Goal: Navigation & Orientation: Find specific page/section

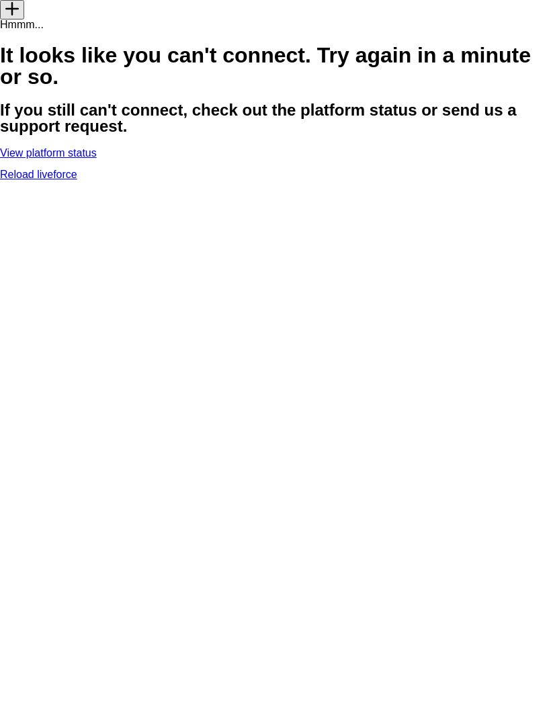
click at [77, 180] on link "Reload liveforce" at bounding box center [38, 174] width 77 height 11
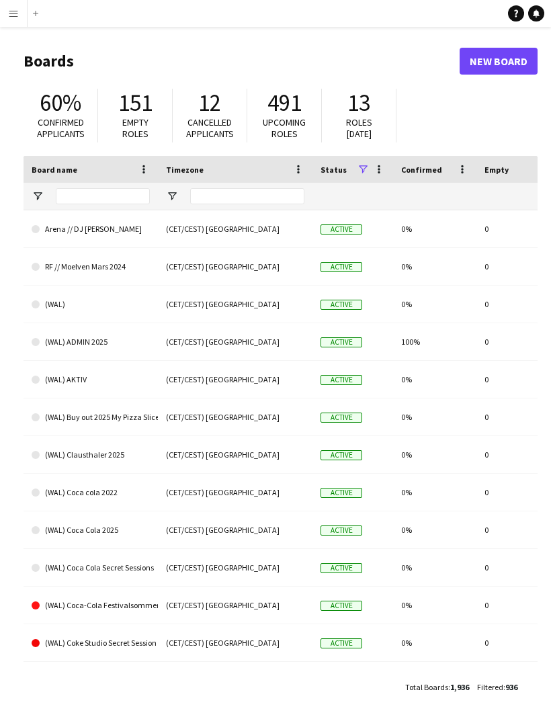
click at [11, 17] on app-icon "Menu" at bounding box center [13, 13] width 11 height 11
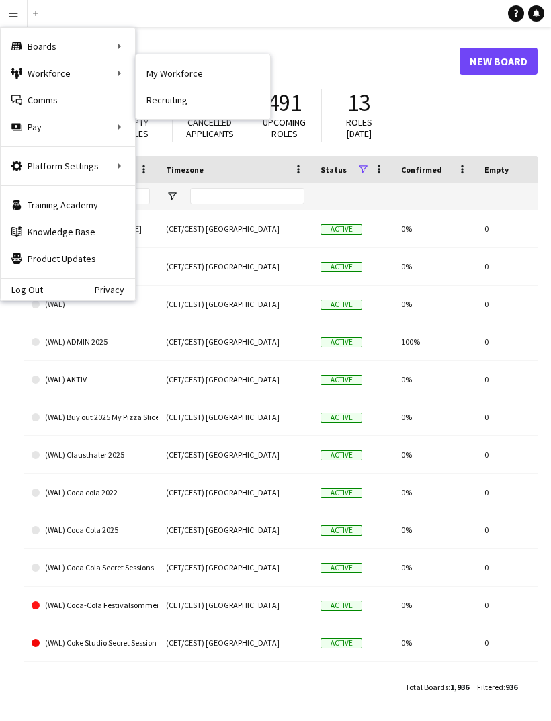
click at [45, 63] on div "Workforce Workforce" at bounding box center [68, 73] width 134 height 27
click at [79, 75] on div "Workforce Workforce" at bounding box center [68, 73] width 134 height 27
click at [97, 81] on div "Workforce Workforce" at bounding box center [68, 73] width 134 height 27
click at [198, 58] on h1 "Boards" at bounding box center [242, 61] width 436 height 20
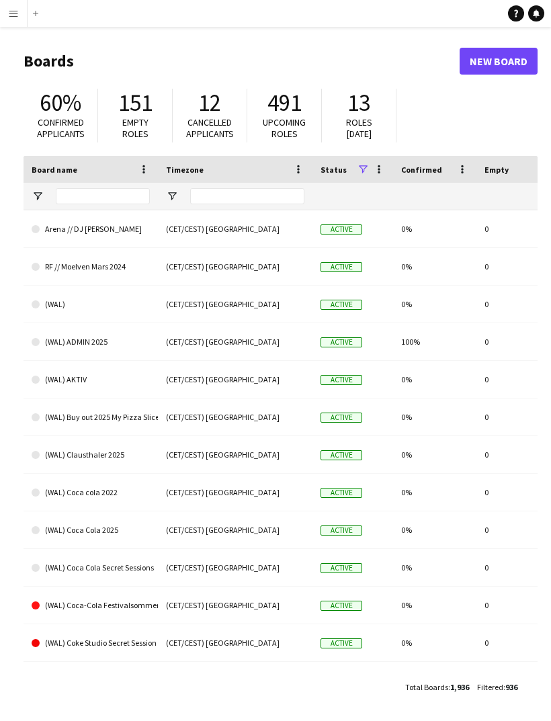
click at [20, 17] on button "Menu" at bounding box center [13, 13] width 27 height 27
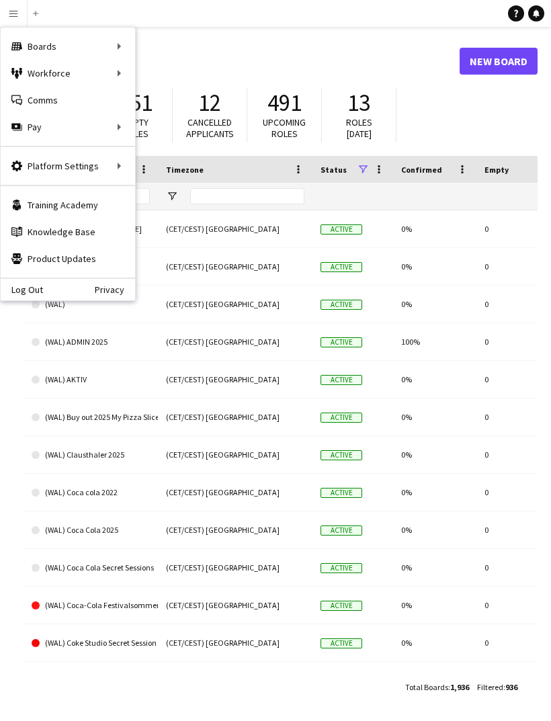
click at [114, 78] on div "Workforce Workforce" at bounding box center [68, 73] width 134 height 27
click at [107, 76] on div "Workforce Workforce" at bounding box center [68, 73] width 134 height 27
click at [116, 75] on div "Workforce Workforce" at bounding box center [68, 73] width 134 height 27
click at [16, 22] on button "Menu" at bounding box center [13, 13] width 27 height 27
click at [89, 79] on div "Workforce Workforce" at bounding box center [68, 73] width 134 height 27
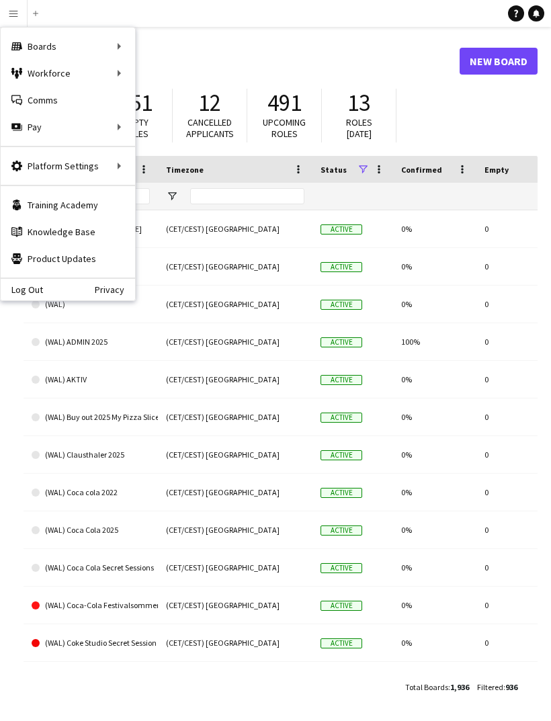
click at [210, 55] on h1 "Boards" at bounding box center [242, 61] width 436 height 20
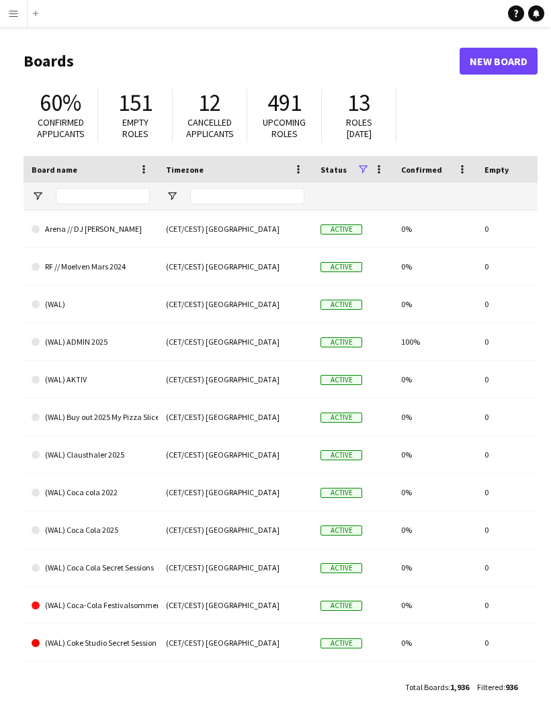
click at [110, 79] on header "Boards New Board" at bounding box center [281, 61] width 514 height 42
click at [26, 13] on button "Menu" at bounding box center [13, 13] width 27 height 27
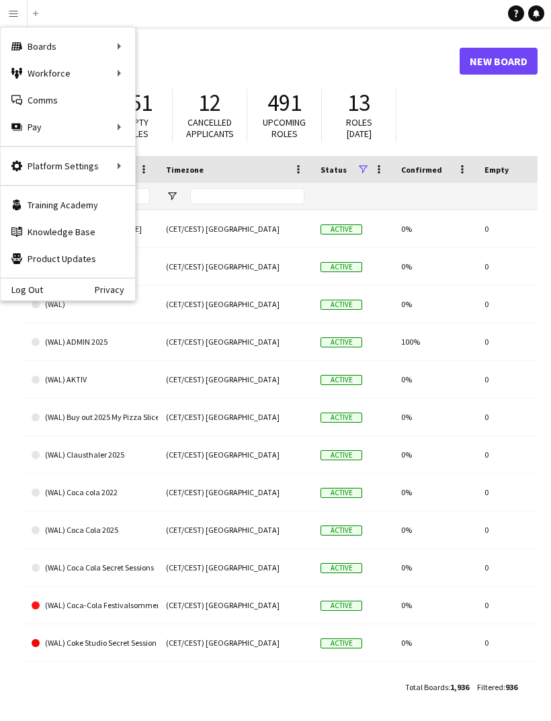
click at [79, 67] on div "Workforce Workforce" at bounding box center [68, 73] width 134 height 27
click at [118, 72] on div "Workforce Workforce" at bounding box center [68, 73] width 134 height 27
click at [69, 73] on div "Workforce Workforce" at bounding box center [68, 73] width 134 height 27
click at [117, 65] on div "Workforce Workforce" at bounding box center [68, 73] width 134 height 27
click at [114, 50] on div "Boards Boards" at bounding box center [68, 46] width 134 height 27
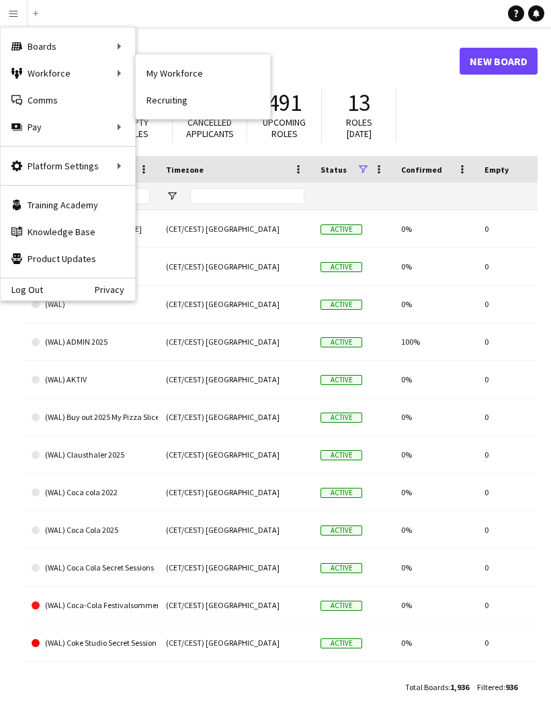
click at [116, 67] on div "Workforce Workforce" at bounding box center [68, 73] width 134 height 27
click at [174, 65] on h1 "Boards" at bounding box center [242, 61] width 436 height 20
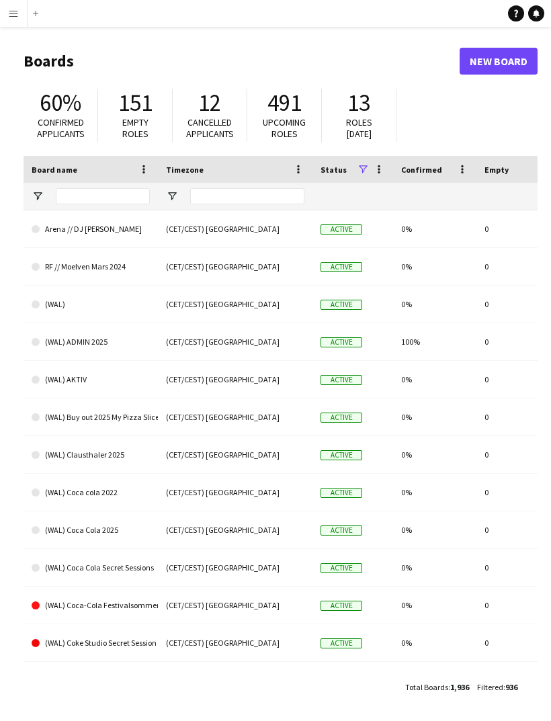
click at [22, 17] on button "Menu" at bounding box center [13, 13] width 27 height 27
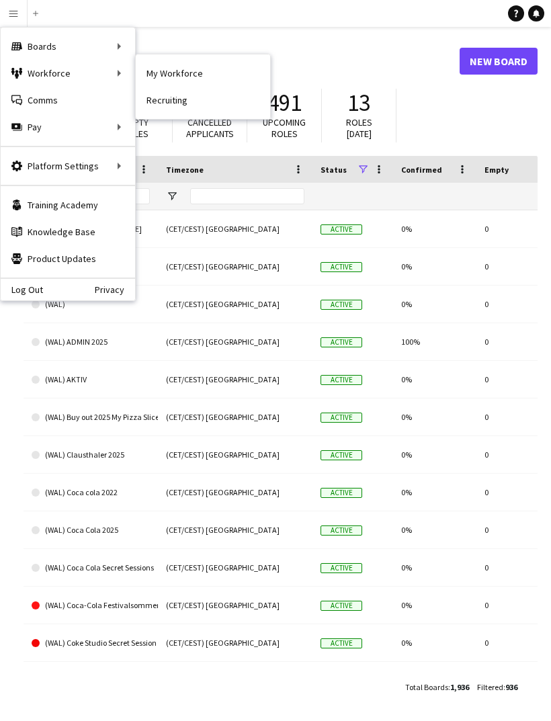
click at [99, 71] on div "Workforce Workforce" at bounding box center [68, 73] width 134 height 27
click at [194, 77] on header "Boards New Board" at bounding box center [281, 61] width 514 height 42
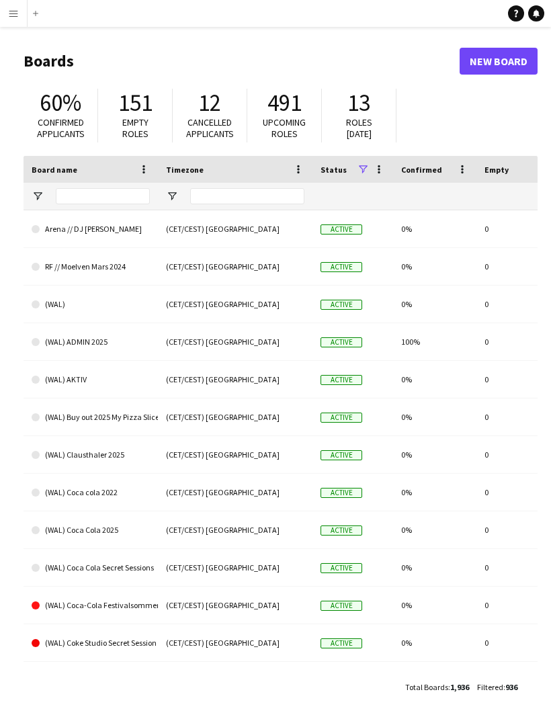
scroll to position [19, 0]
